Goal: Entertainment & Leisure: Consume media (video, audio)

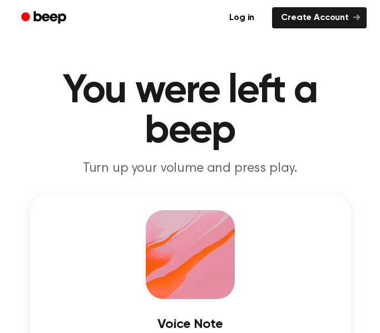
scroll to position [179, 0]
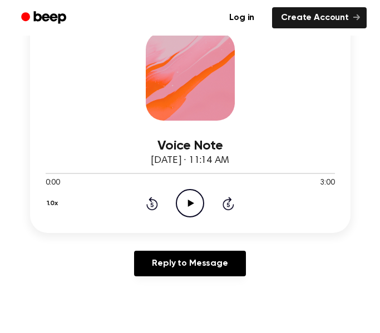
click at [190, 203] on icon at bounding box center [191, 203] width 6 height 7
click at [188, 204] on icon at bounding box center [189, 203] width 5 height 7
click at [184, 209] on icon "Play Audio" at bounding box center [190, 203] width 28 height 28
click at [187, 200] on icon "Pause Audio" at bounding box center [190, 203] width 28 height 28
click at [185, 205] on icon "Play Audio" at bounding box center [190, 203] width 28 height 28
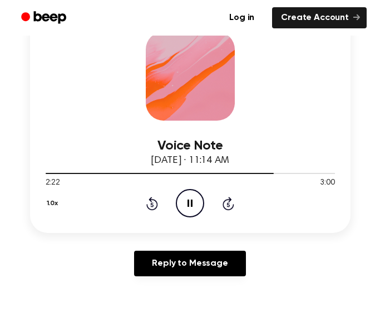
click at [187, 201] on icon at bounding box center [189, 203] width 5 height 7
click at [188, 202] on icon at bounding box center [191, 203] width 6 height 7
click at [191, 202] on icon at bounding box center [191, 203] width 6 height 7
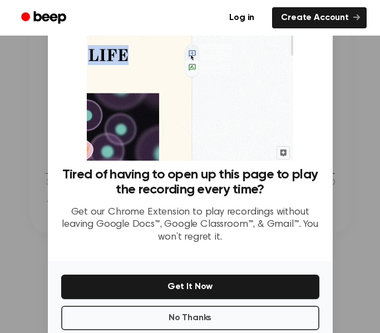
scroll to position [46, 0]
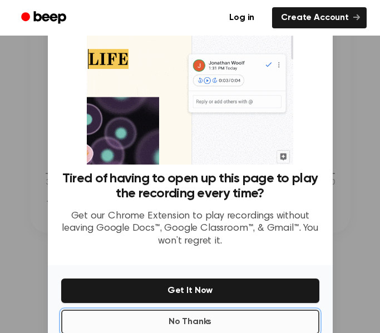
click at [194, 323] on button "No Thanks" at bounding box center [190, 322] width 258 height 24
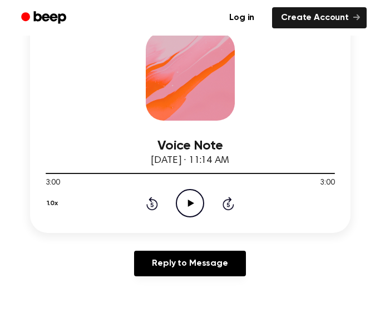
click at [188, 205] on icon at bounding box center [191, 203] width 6 height 7
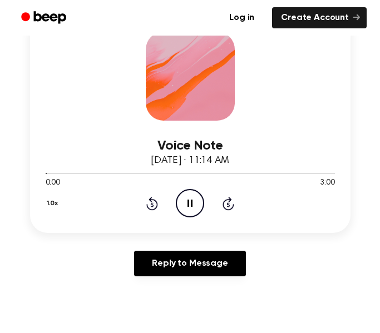
click at [189, 203] on icon "Pause Audio" at bounding box center [190, 203] width 28 height 28
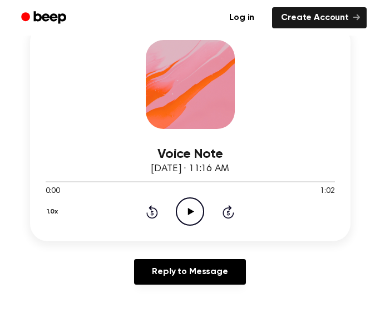
scroll to position [167, 0]
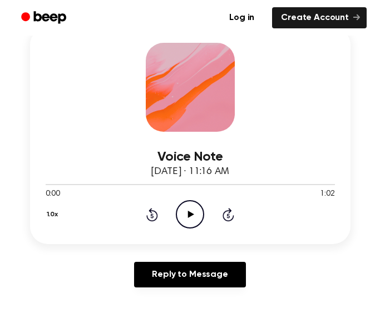
click at [195, 213] on icon "Play Audio" at bounding box center [190, 214] width 28 height 28
click at [188, 212] on icon at bounding box center [189, 214] width 5 height 7
click at [189, 221] on icon "Play Audio" at bounding box center [190, 214] width 28 height 28
click at [192, 182] on div at bounding box center [190, 184] width 289 height 9
drag, startPoint x: 39, startPoint y: 185, endPoint x: 65, endPoint y: 182, distance: 25.7
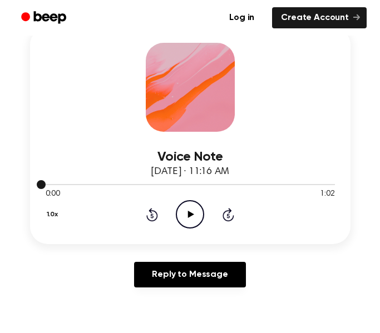
click at [65, 182] on div at bounding box center [190, 184] width 289 height 9
click at [192, 183] on div at bounding box center [190, 184] width 289 height 9
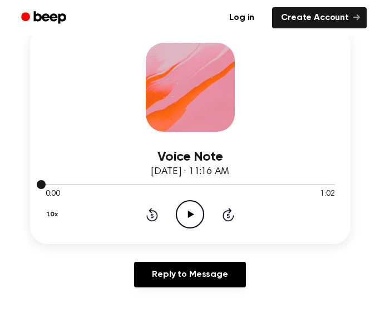
click at [192, 183] on div at bounding box center [190, 184] width 289 height 9
